Goal: Task Accomplishment & Management: Use online tool/utility

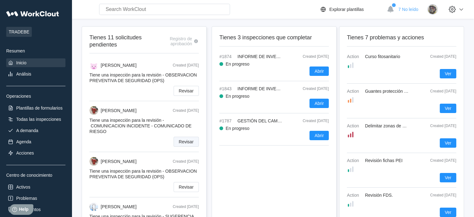
click at [190, 142] on span "Revisar" at bounding box center [186, 141] width 15 height 4
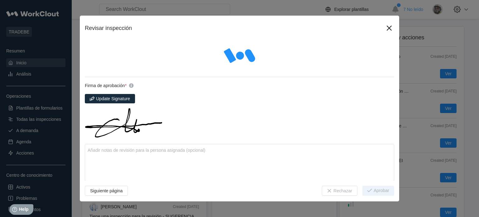
type textarea "x"
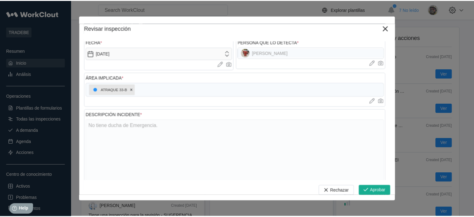
scroll to position [31, 0]
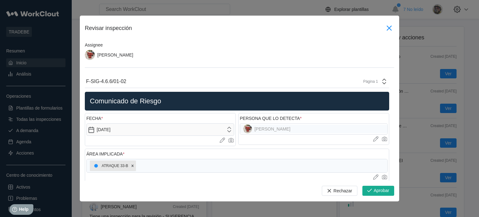
click at [387, 30] on icon at bounding box center [389, 28] width 5 height 5
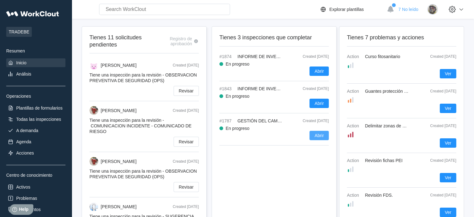
click at [318, 138] on span "Abrir" at bounding box center [319, 135] width 9 height 4
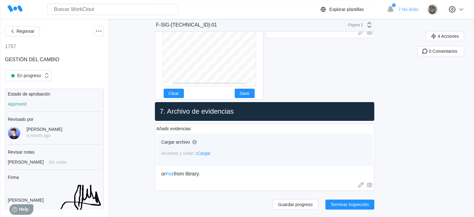
scroll to position [4797, 0]
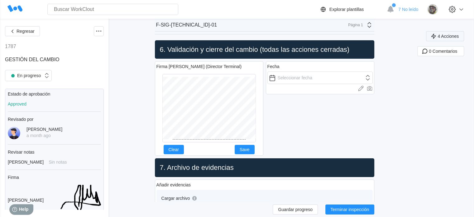
click at [458, 38] on button "4 Acciones" at bounding box center [445, 36] width 38 height 10
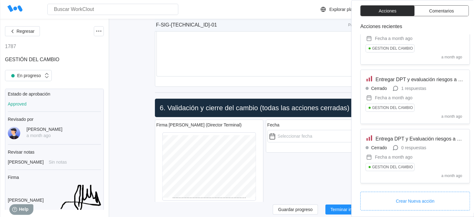
scroll to position [4707, 0]
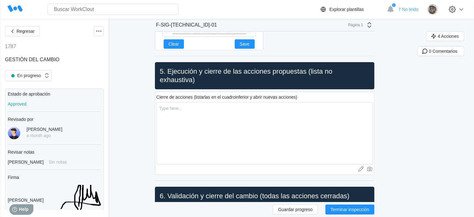
scroll to position [4614, 0]
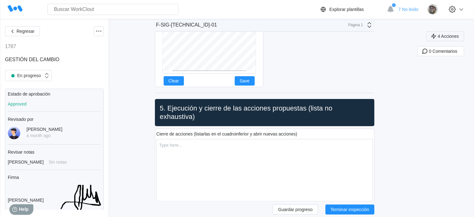
click at [447, 34] on span "4 Acciones" at bounding box center [448, 36] width 21 height 4
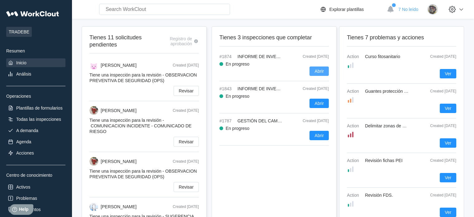
click at [323, 69] on span "Abrir" at bounding box center [319, 71] width 9 height 4
click at [317, 70] on span "Abrir" at bounding box center [319, 71] width 9 height 4
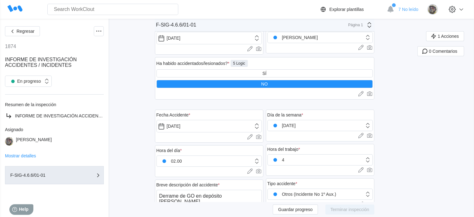
scroll to position [62, 0]
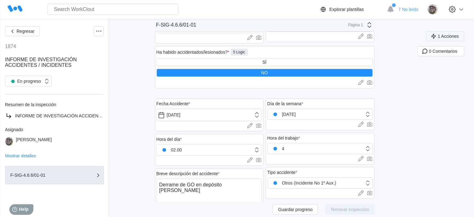
click at [449, 37] on span "1 Acciones" at bounding box center [448, 36] width 21 height 4
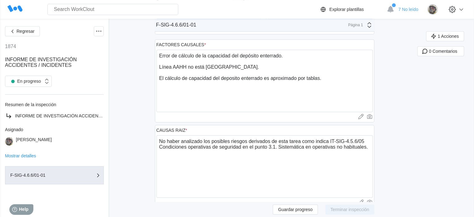
scroll to position [499, 0]
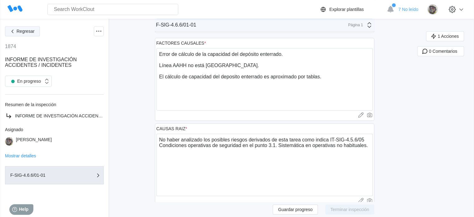
click at [11, 31] on icon "button" at bounding box center [12, 31] width 7 height 7
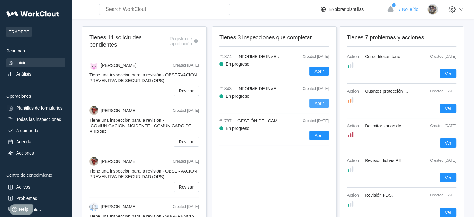
click at [320, 103] on span "Abrir" at bounding box center [319, 103] width 9 height 4
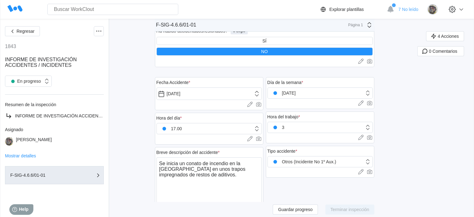
scroll to position [156, 0]
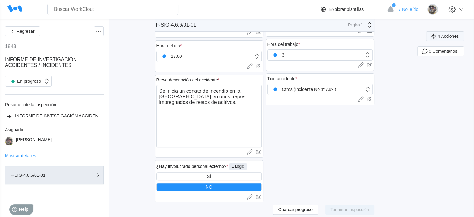
click at [447, 34] on span "4 Acciones" at bounding box center [448, 36] width 21 height 4
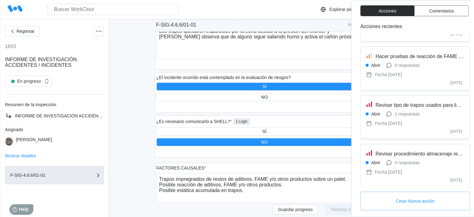
scroll to position [41, 0]
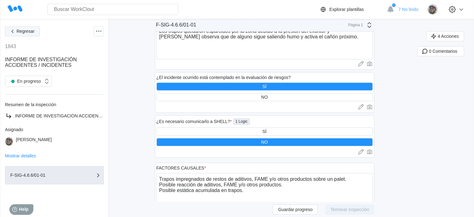
click at [17, 29] on span "Regresar" at bounding box center [26, 31] width 18 height 4
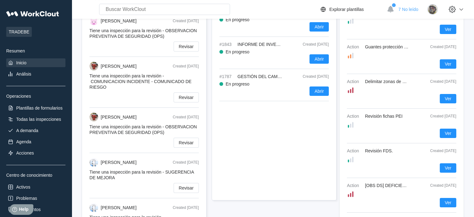
scroll to position [34, 0]
